Goal: Information Seeking & Learning: Learn about a topic

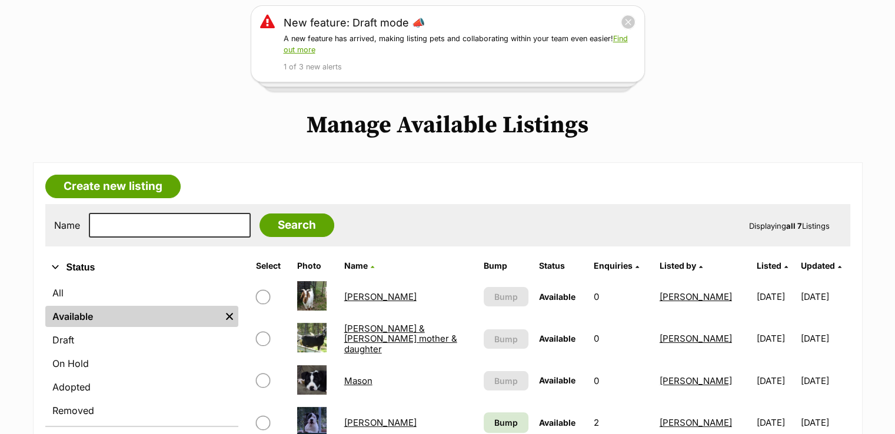
scroll to position [235, 0]
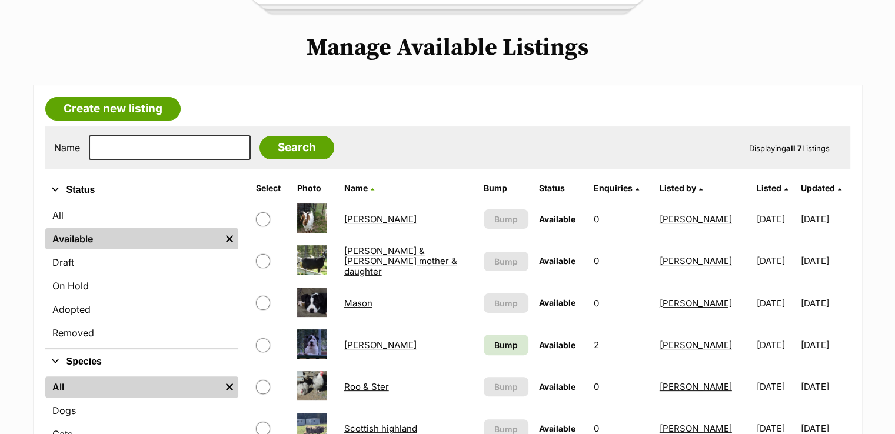
click at [362, 300] on link "Mason" at bounding box center [358, 303] width 28 height 11
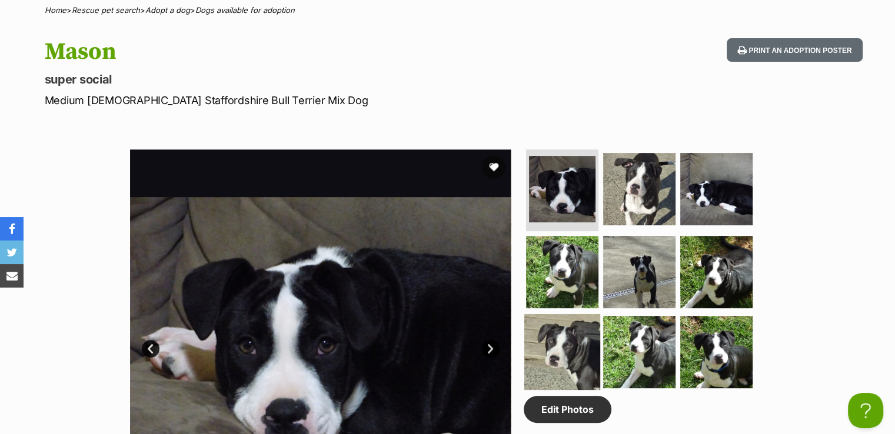
click at [556, 340] on img at bounding box center [563, 352] width 76 height 76
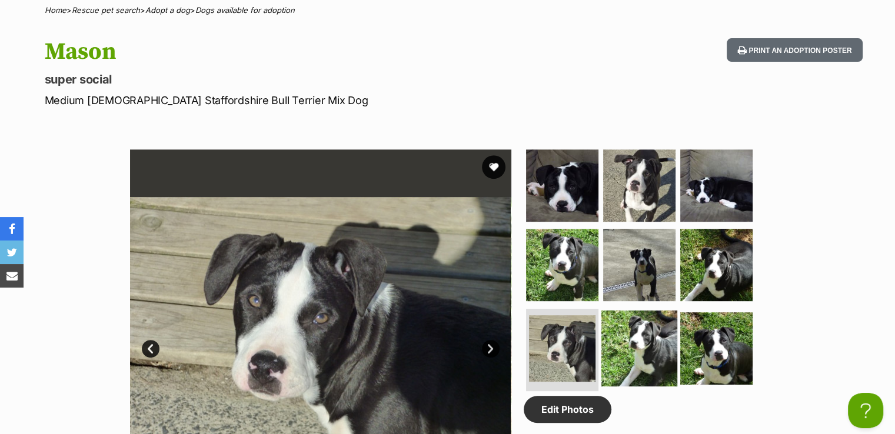
click at [633, 343] on img at bounding box center [640, 349] width 76 height 76
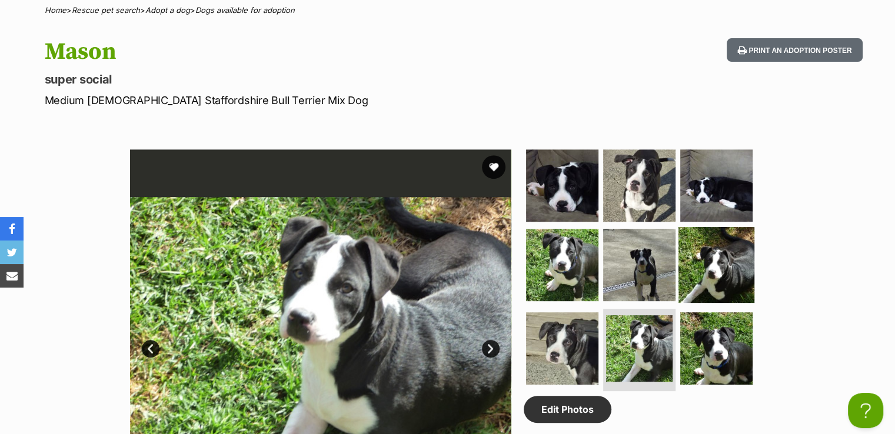
click at [707, 271] on img at bounding box center [717, 265] width 76 height 76
